Goal: Navigation & Orientation: Find specific page/section

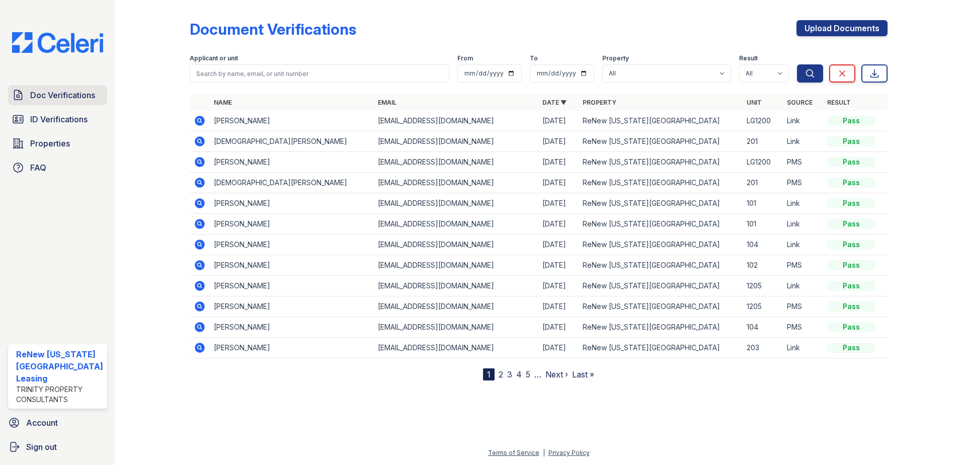
click at [50, 89] on span "Doc Verifications" at bounding box center [62, 95] width 65 height 12
click at [31, 96] on span "Doc Verifications" at bounding box center [62, 95] width 65 height 12
click at [79, 95] on span "Doc Verifications" at bounding box center [62, 95] width 65 height 12
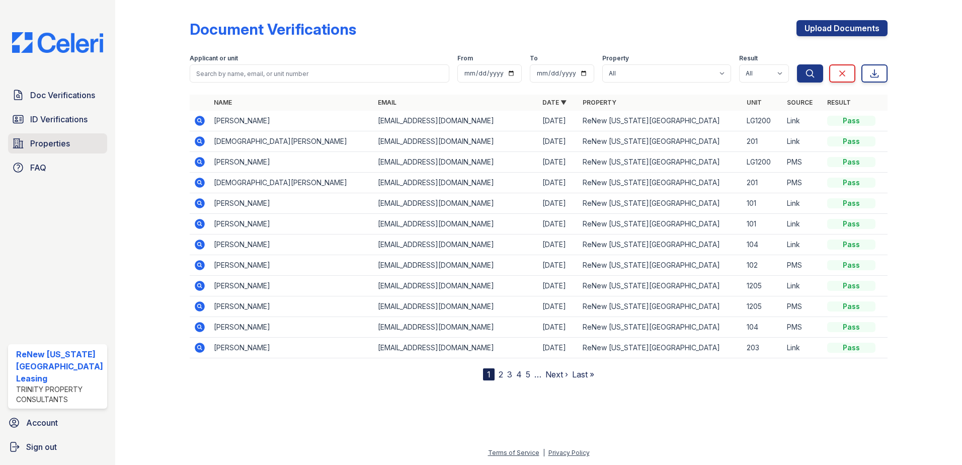
click at [41, 143] on span "Properties" at bounding box center [50, 143] width 40 height 12
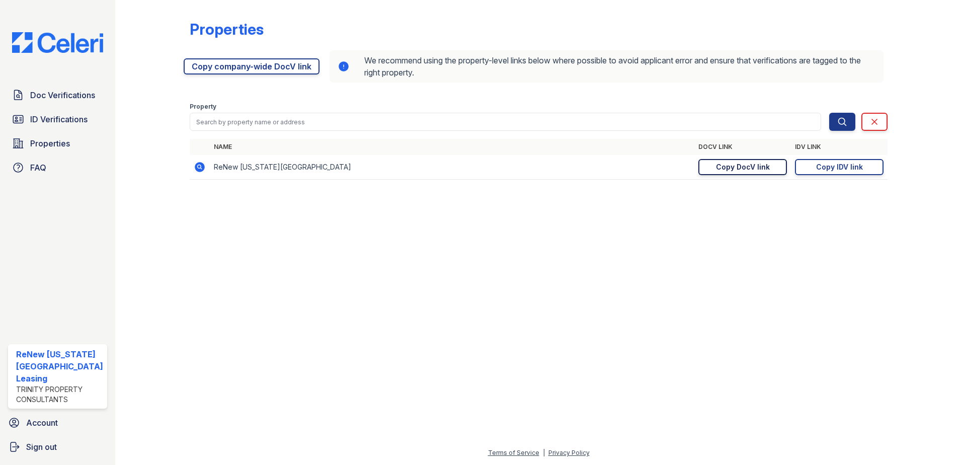
click at [735, 169] on div "Copy DocV link" at bounding box center [743, 167] width 54 height 10
click at [70, 94] on span "Doc Verifications" at bounding box center [62, 95] width 65 height 12
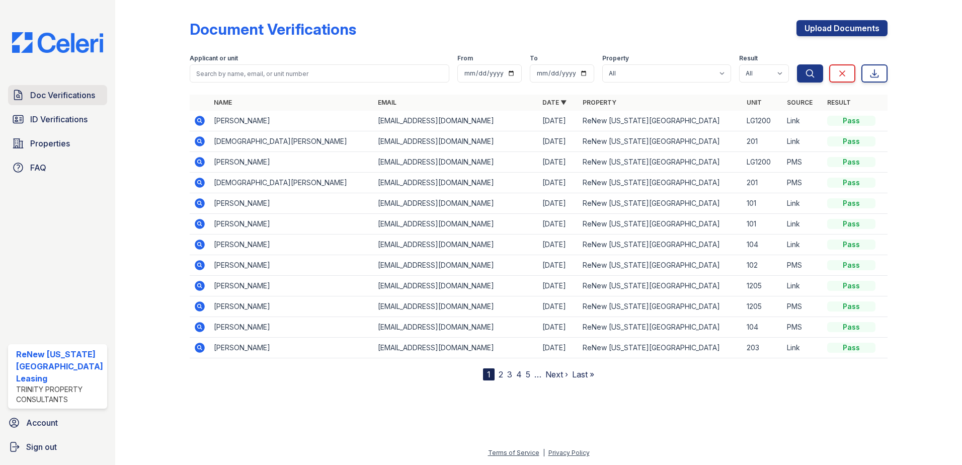
click at [55, 87] on link "Doc Verifications" at bounding box center [57, 95] width 99 height 20
click at [58, 143] on span "Properties" at bounding box center [50, 143] width 40 height 12
